Goal: Task Accomplishment & Management: Use online tool/utility

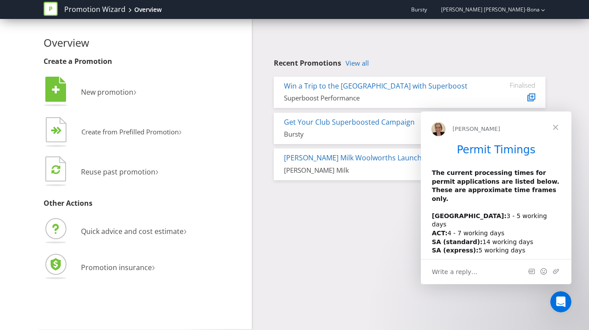
click at [555, 128] on span "Close" at bounding box center [556, 127] width 32 height 32
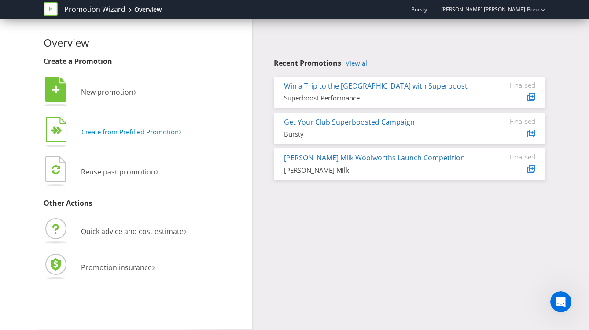
click at [130, 134] on span "Create from Prefilled Promotion" at bounding box center [129, 131] width 97 height 9
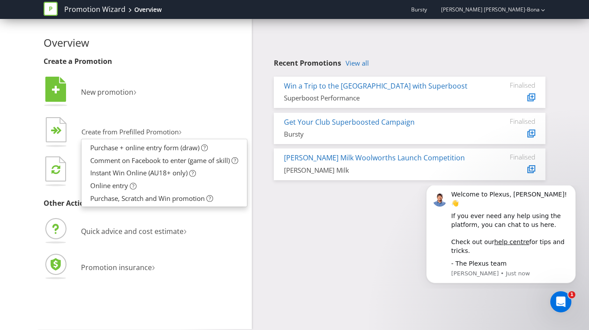
click at [187, 67] on div "Overview Create a Promotion  New promotion ›   Create from Prefilled Promoti…" at bounding box center [145, 160] width 202 height 246
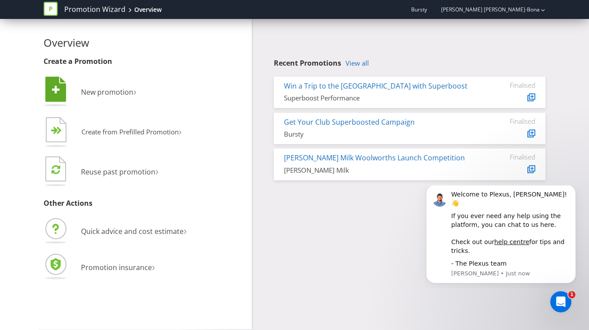
click at [143, 84] on li " New promotion ›" at bounding box center [145, 93] width 202 height 36
click at [132, 88] on span "New promotion" at bounding box center [107, 92] width 52 height 10
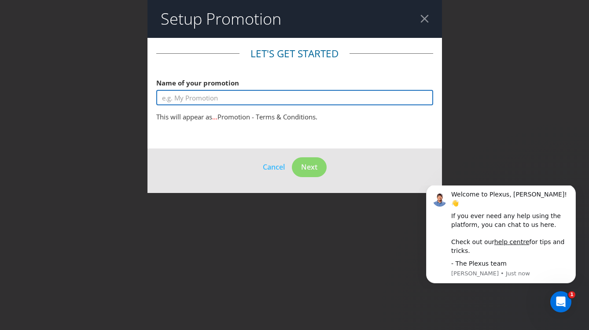
click at [202, 97] on input "text" at bounding box center [294, 97] width 277 height 15
type input "40s Challenge"
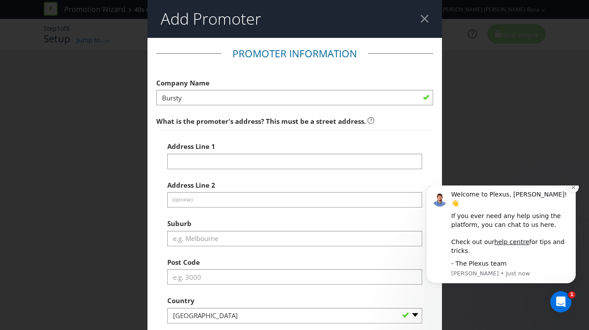
click at [572, 188] on icon "Dismiss notification" at bounding box center [572, 186] width 3 height 3
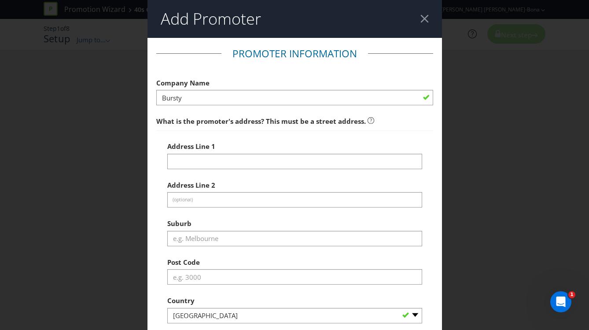
click at [421, 18] on div at bounding box center [424, 19] width 8 height 8
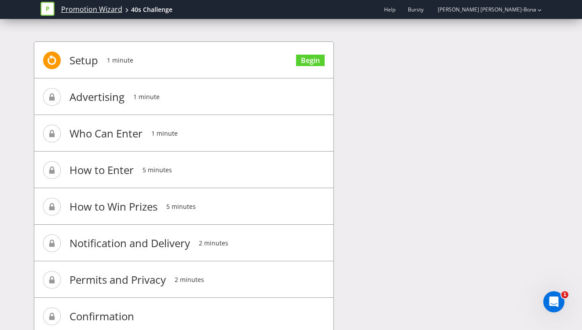
click at [94, 12] on link "Promotion Wizard" at bounding box center [91, 9] width 61 height 10
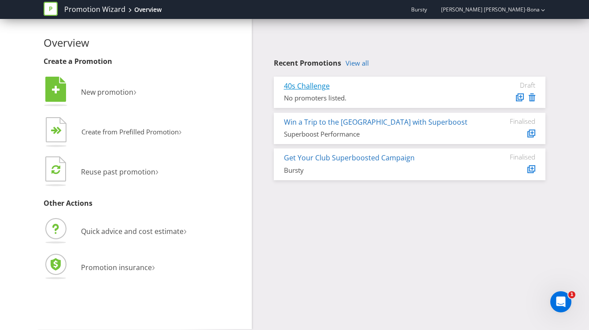
click at [301, 86] on link "40s Challenge" at bounding box center [307, 86] width 46 height 10
click at [162, 127] on span "Create from Prefilled Promotion" at bounding box center [129, 131] width 97 height 9
